Goal: Find specific page/section: Find specific page/section

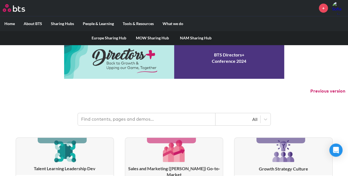
click at [150, 35] on link "MOW Sharing Hub" at bounding box center [153, 38] width 44 height 14
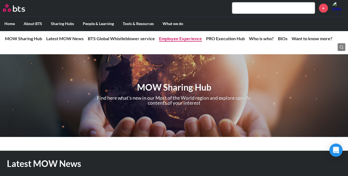
click at [183, 37] on link "Employee Experience" at bounding box center [180, 38] width 43 height 5
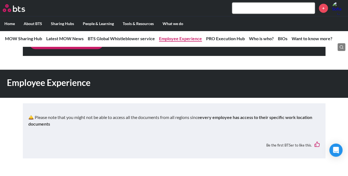
scroll to position [406, 0]
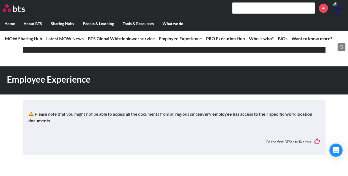
click at [263, 9] on input "text" at bounding box center [273, 7] width 83 height 11
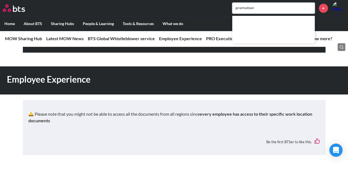
type input "promotion"
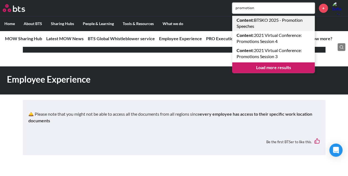
click at [256, 20] on link "Content : BTSKO 2025 - Promotion Speeches" at bounding box center [273, 23] width 83 height 15
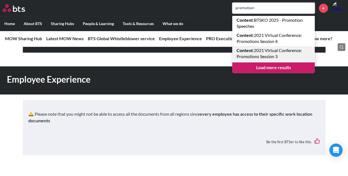
scroll to position [433, 0]
